Goal: Understand process/instructions: Learn how to perform a task or action

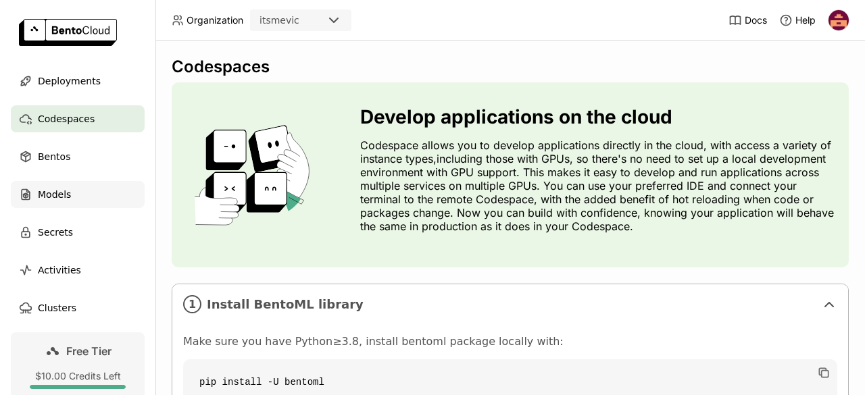
click at [77, 196] on div "Models" at bounding box center [78, 194] width 134 height 27
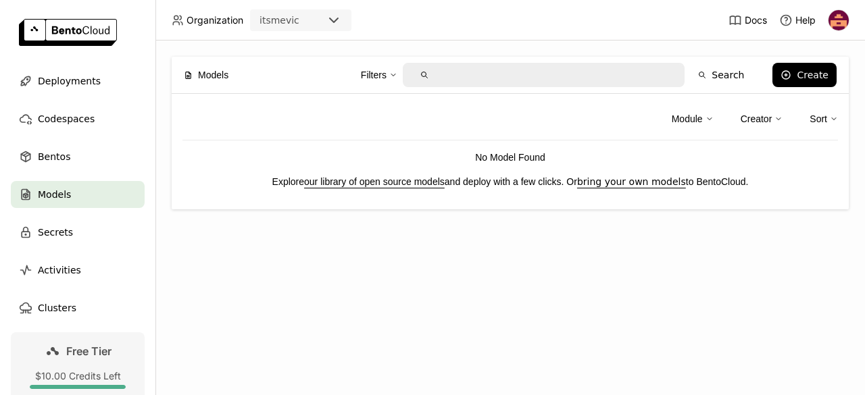
click at [365, 179] on link "our library of open source models" at bounding box center [374, 181] width 141 height 11
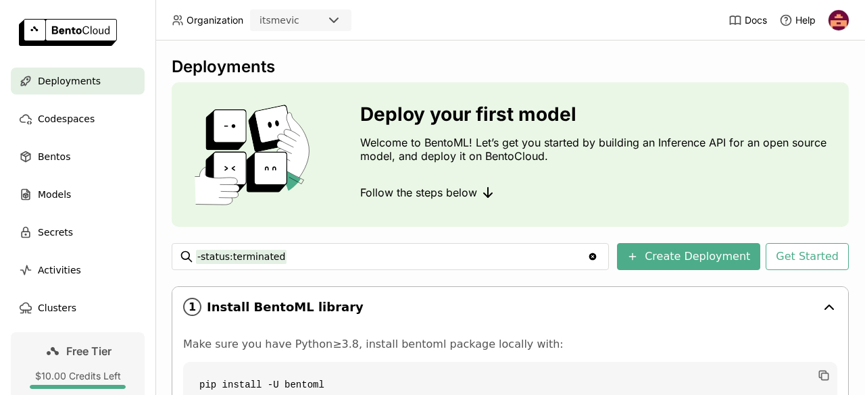
click at [562, 309] on span "Install BentoML library" at bounding box center [511, 307] width 609 height 15
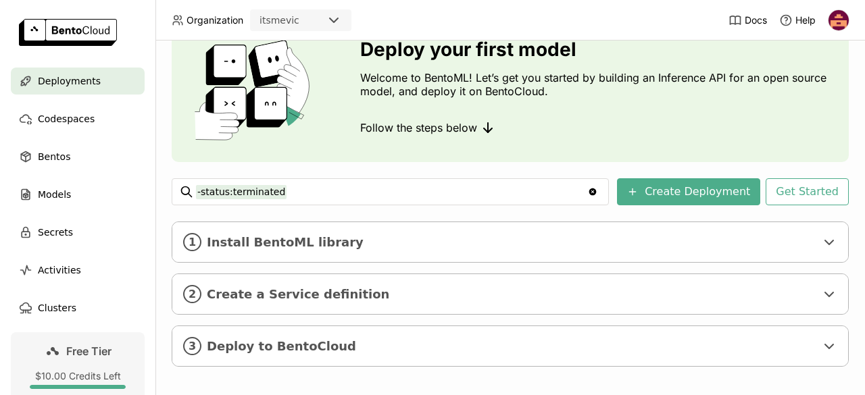
scroll to position [81, 0]
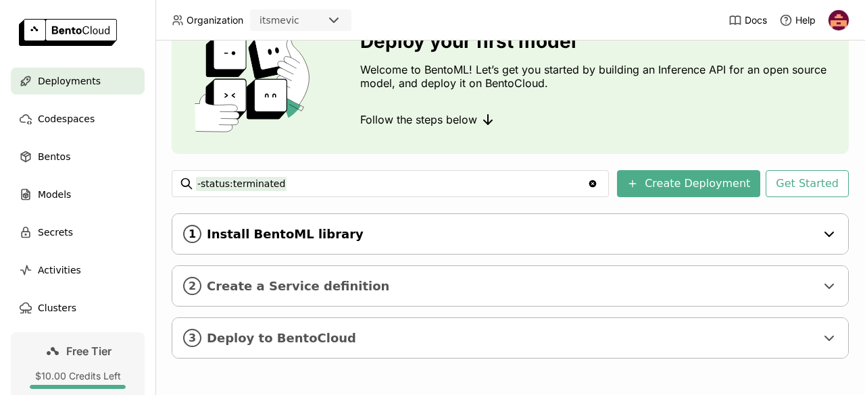
click at [569, 231] on span "Install BentoML library" at bounding box center [511, 234] width 609 height 15
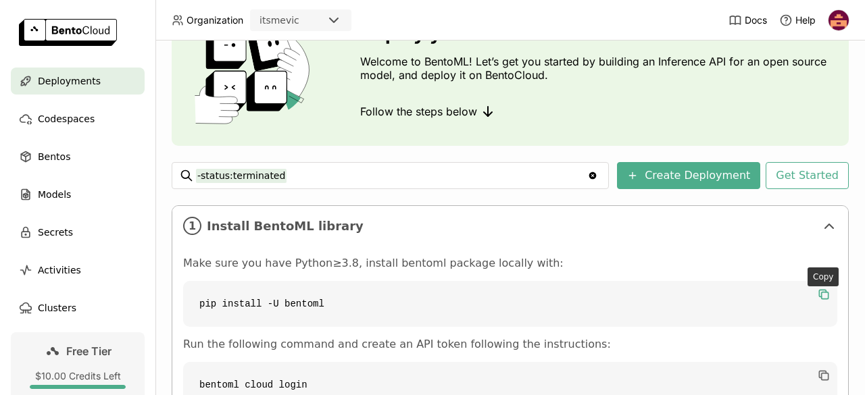
click at [825, 291] on icon "button" at bounding box center [822, 293] width 7 height 7
